Goal: Find specific page/section: Find specific page/section

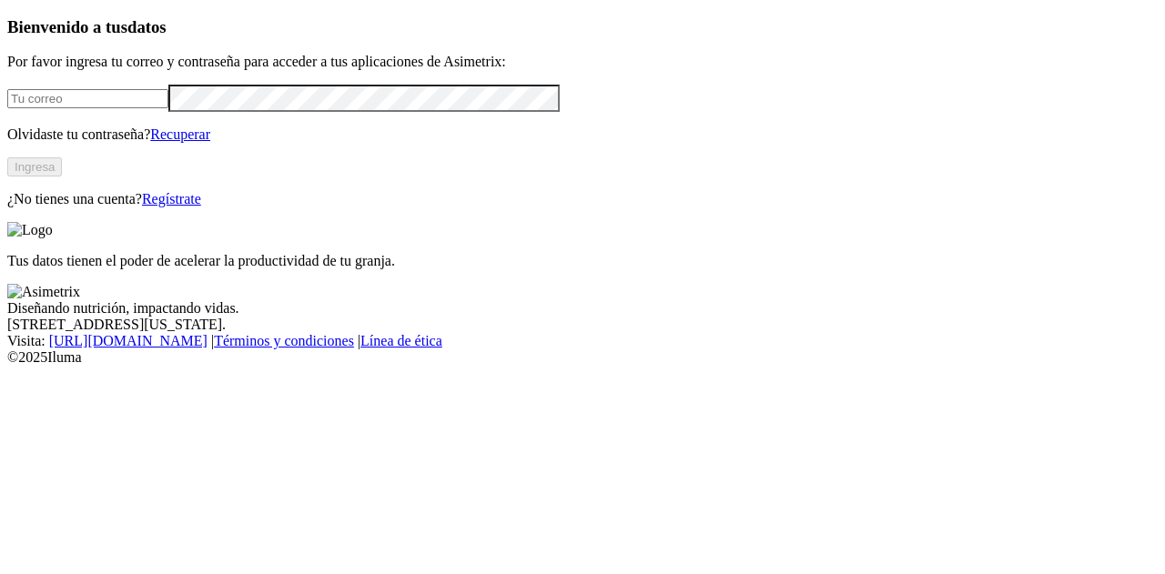
type input "[PERSON_NAME][EMAIL_ADDRESS][PERSON_NAME][DOMAIN_NAME]"
click at [62, 177] on button "Ingresa" at bounding box center [34, 166] width 55 height 19
